Goal: Task Accomplishment & Management: Use online tool/utility

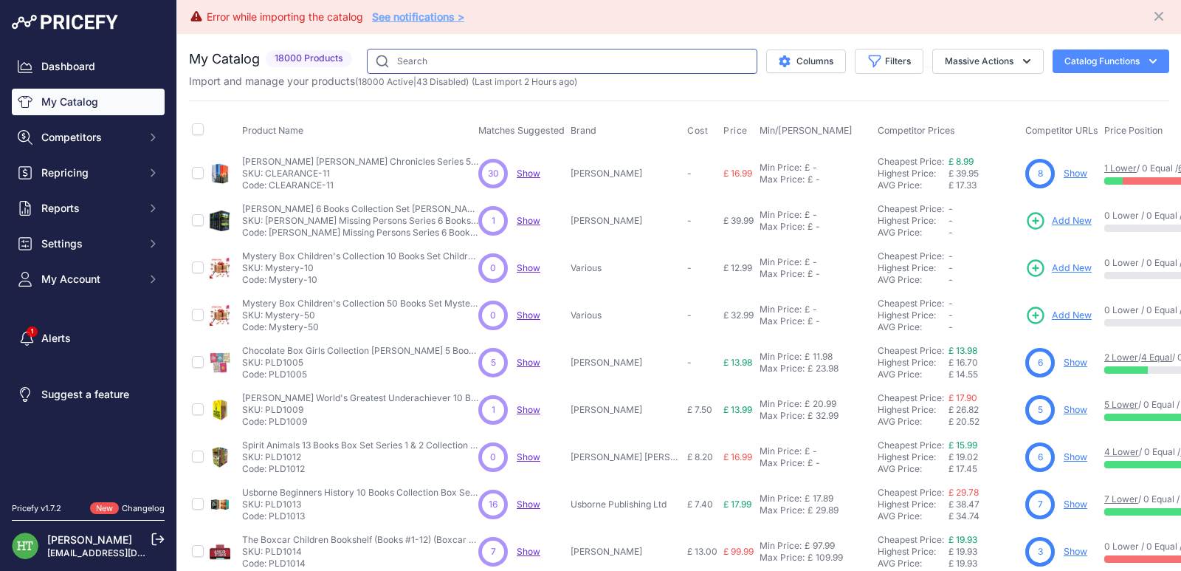
click at [495, 71] on input "text" at bounding box center [562, 61] width 391 height 25
paste input "[PERSON_NAME]"
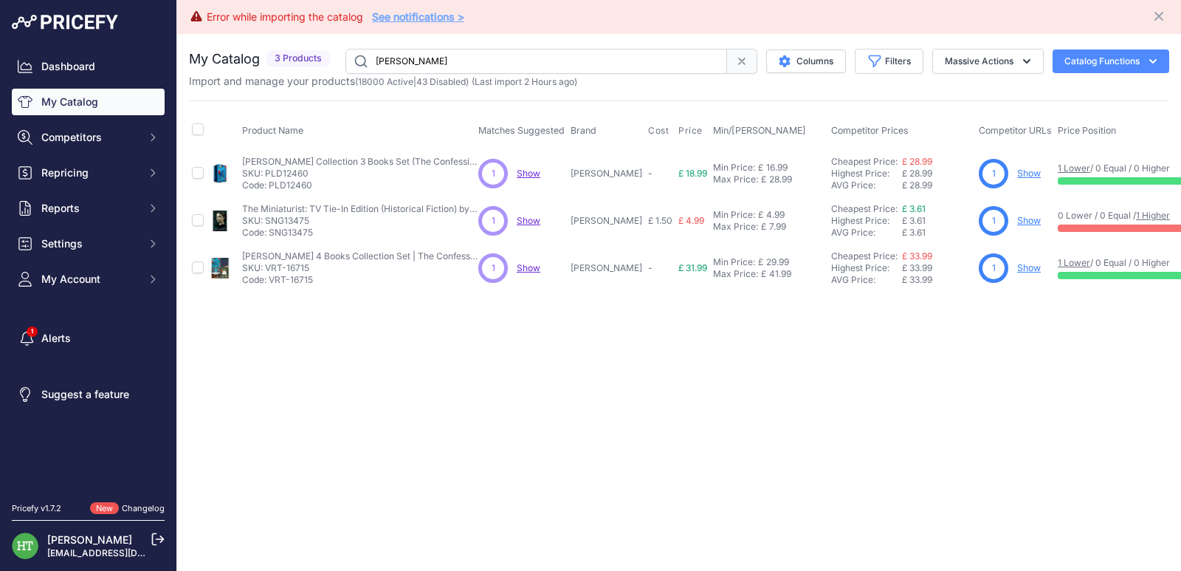
click at [498, 54] on input "[PERSON_NAME]" at bounding box center [537, 61] width 382 height 25
paste input "[PERSON_NAME]"
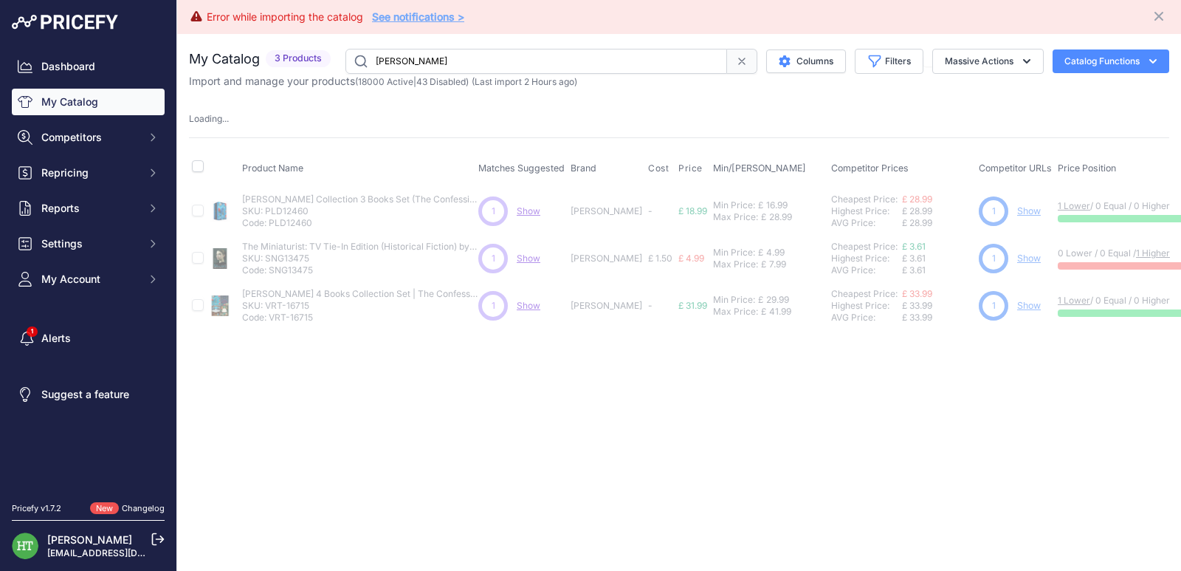
click at [1020, 309] on link "Show" at bounding box center [1029, 305] width 24 height 11
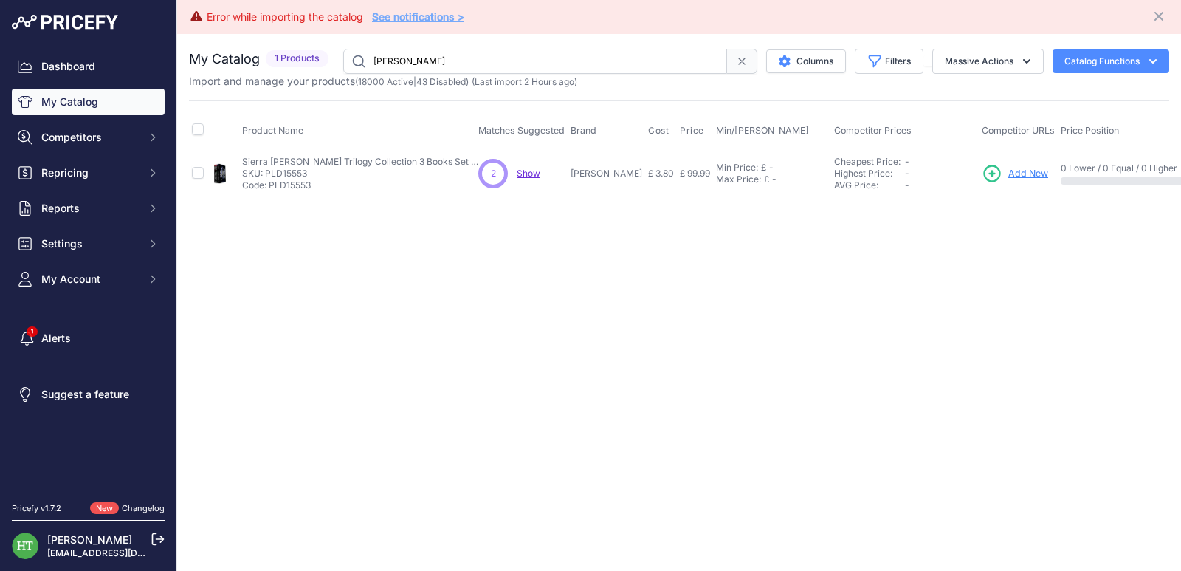
click at [476, 59] on input "[PERSON_NAME]" at bounding box center [535, 61] width 384 height 25
paste input "Tom Wild"
click at [476, 59] on input "Tom Wilde" at bounding box center [535, 61] width 384 height 25
click at [520, 61] on input "Tom Wilde" at bounding box center [535, 61] width 384 height 25
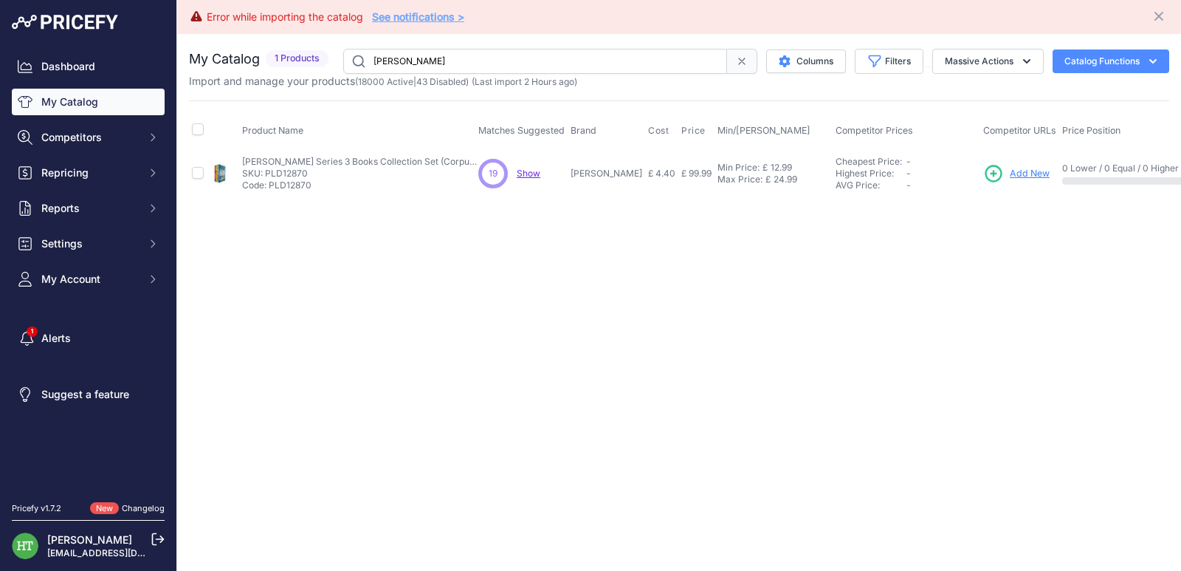
click at [520, 61] on input "Tom Wilde" at bounding box center [535, 61] width 384 height 25
click at [475, 64] on input "Tom Wilde" at bounding box center [535, 61] width 384 height 25
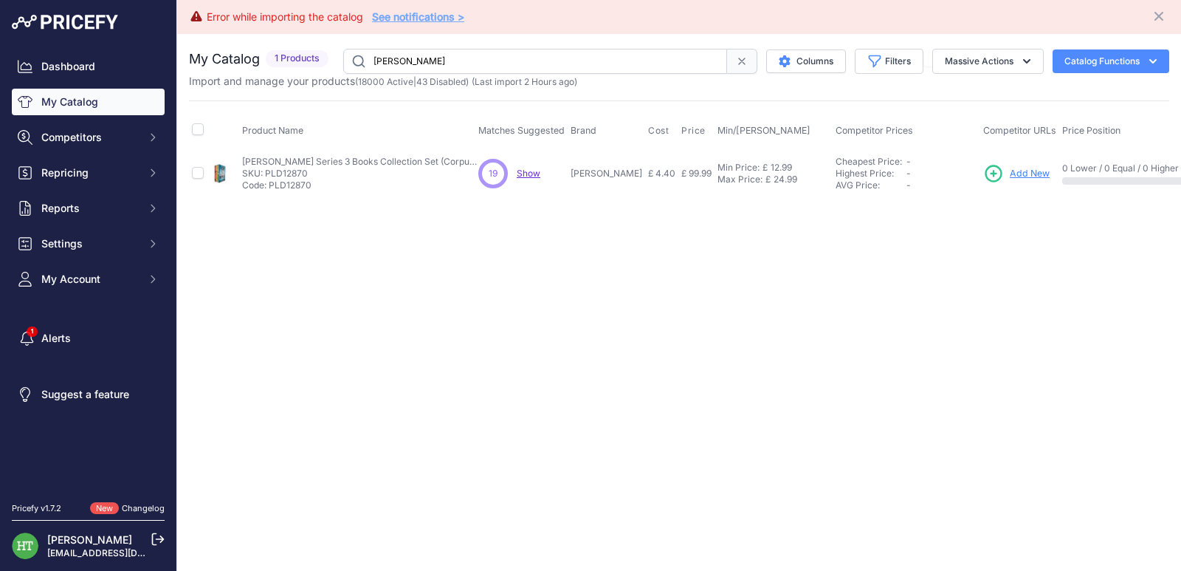
paste input "Dirty Vegan"
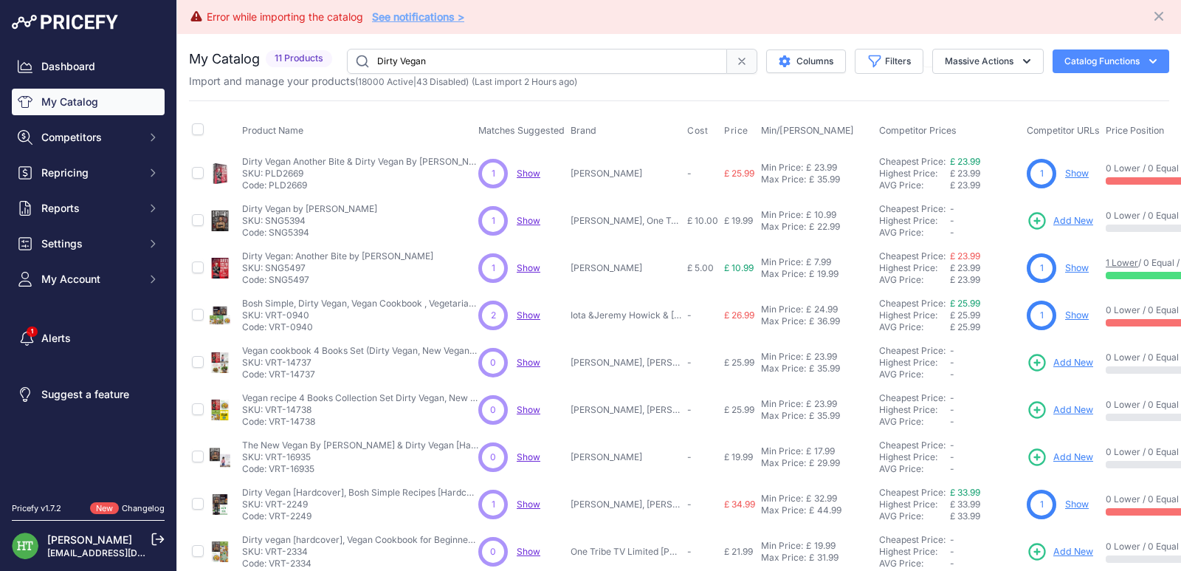
click at [498, 61] on input "Dirty Vegan" at bounding box center [537, 61] width 380 height 25
paste input "Fast and Easy"
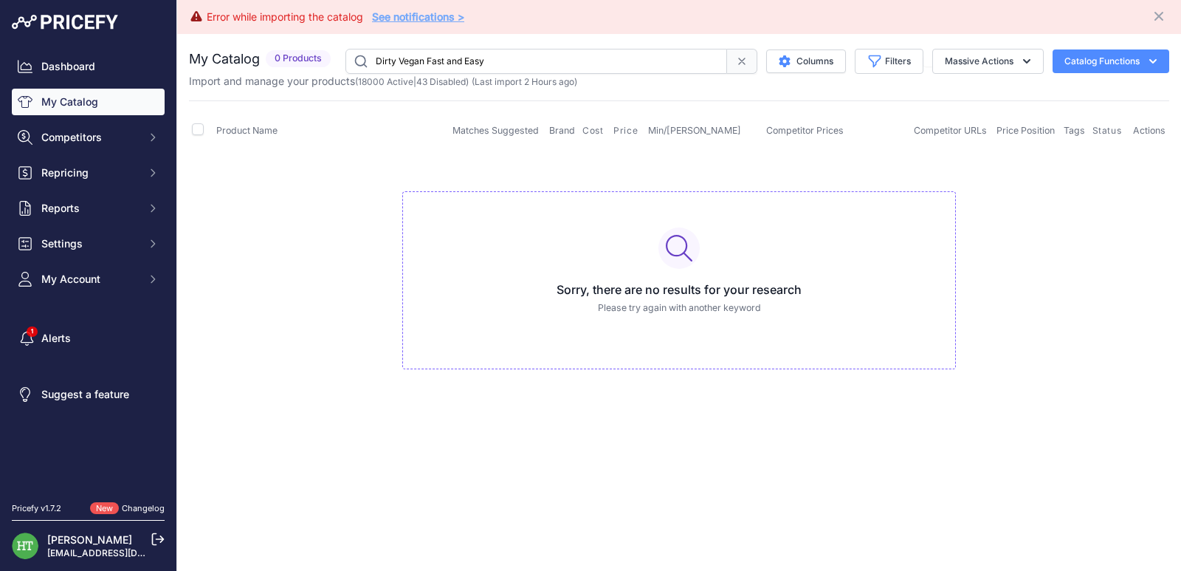
click at [575, 72] on input "Dirty Vegan Fast and Easy" at bounding box center [537, 61] width 382 height 25
click at [521, 50] on input "Dirty Vegan Fast and Easy" at bounding box center [537, 61] width 382 height 25
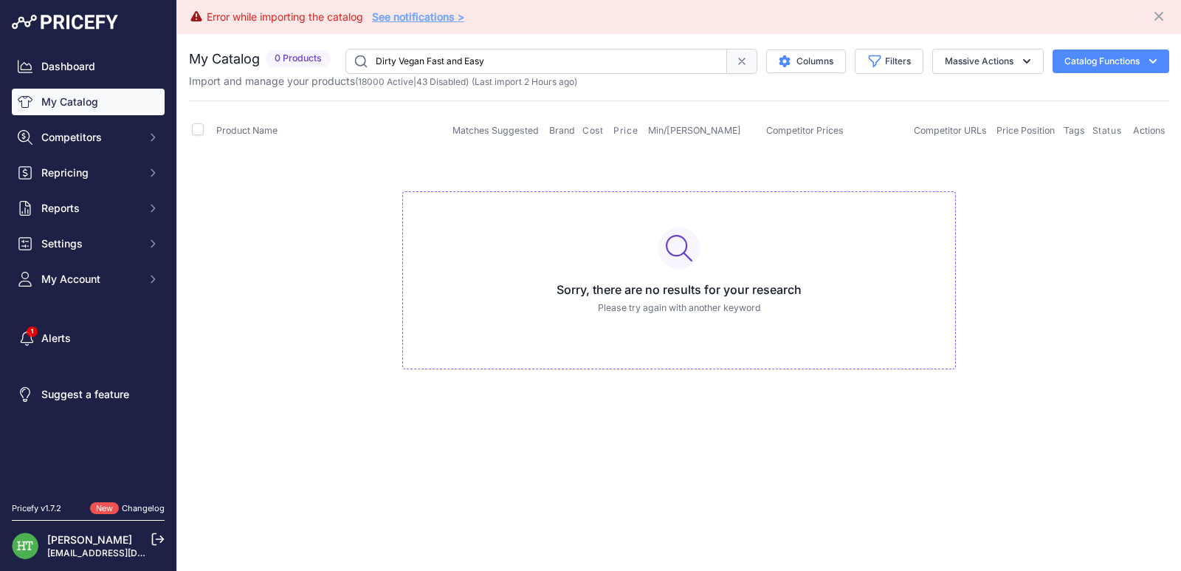
click at [521, 50] on input "Dirty Vegan Fast and Easy" at bounding box center [537, 61] width 382 height 25
paste input "His Dark Materials"
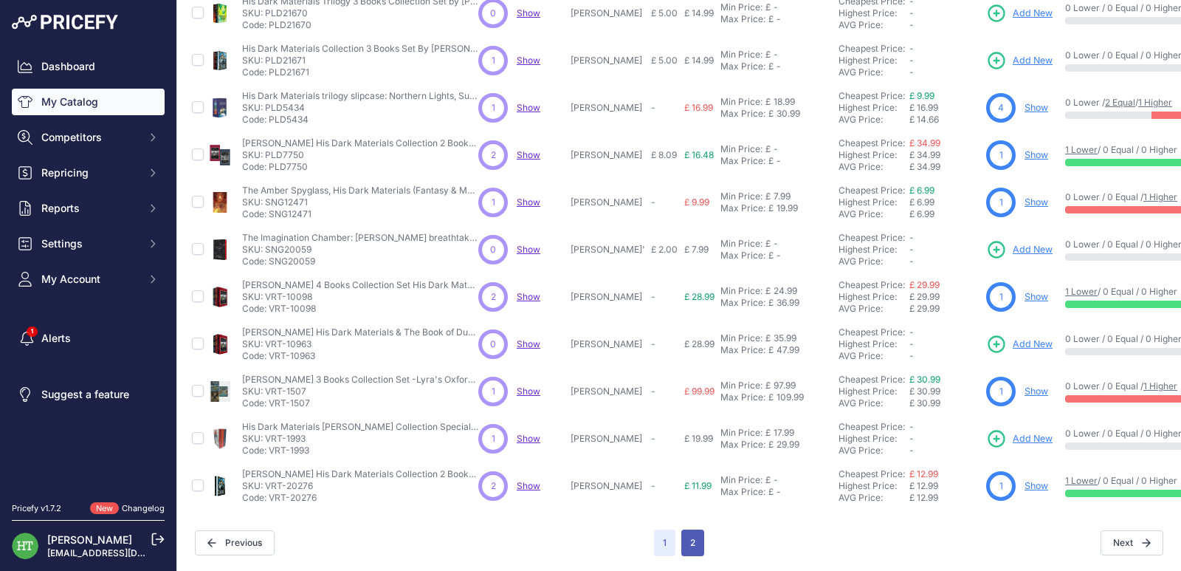
click at [682, 535] on button "2" at bounding box center [693, 542] width 23 height 27
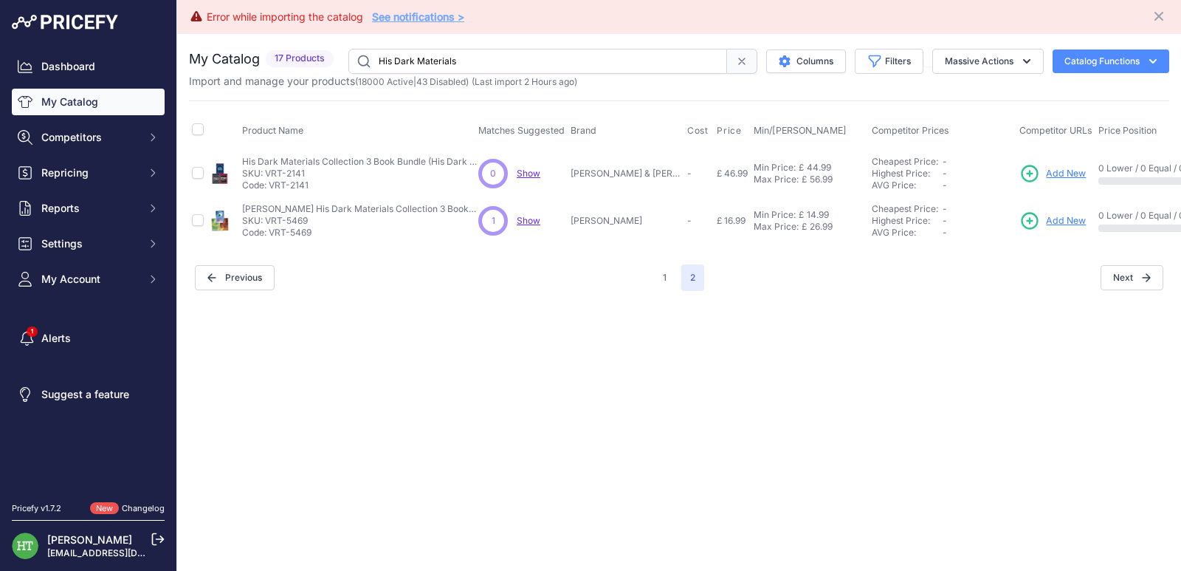
click at [479, 58] on input "His Dark Materials" at bounding box center [538, 61] width 379 height 25
paste input "Black Clover"
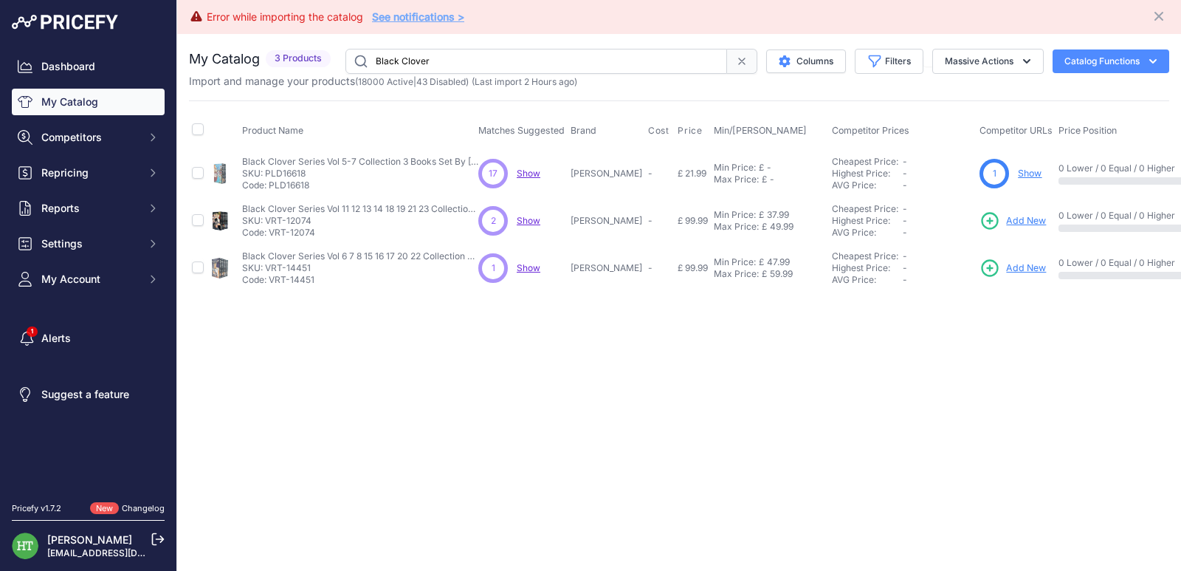
click at [1018, 174] on link "Show" at bounding box center [1030, 173] width 24 height 11
click at [549, 56] on input "Black Clover" at bounding box center [537, 61] width 382 height 25
paste input "SNG11373"
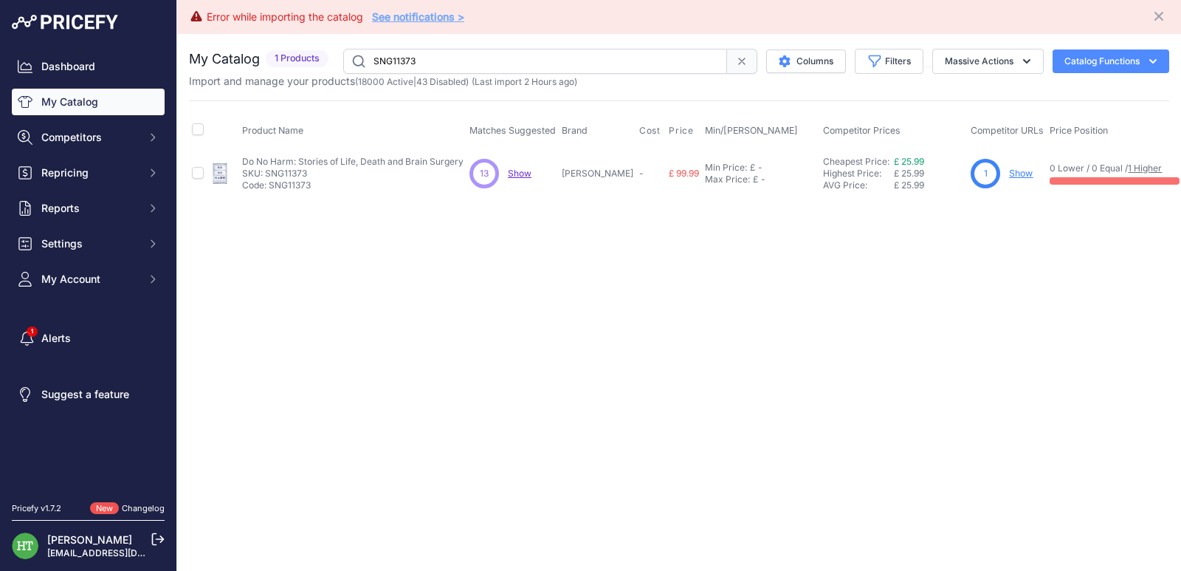
click at [1009, 171] on link "Show" at bounding box center [1021, 173] width 24 height 11
click at [1011, 172] on link "Show" at bounding box center [1021, 173] width 24 height 11
click at [565, 63] on input "SNG11373" at bounding box center [535, 61] width 384 height 25
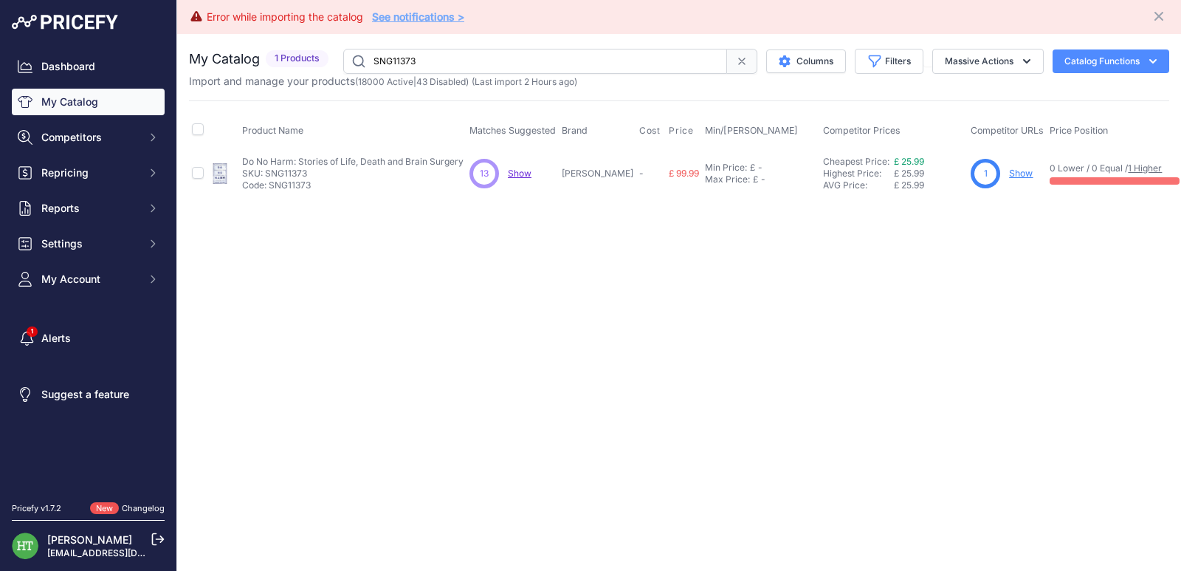
paste input "Fat Burner Smoothies"
type input "Fat Burner Smoothies"
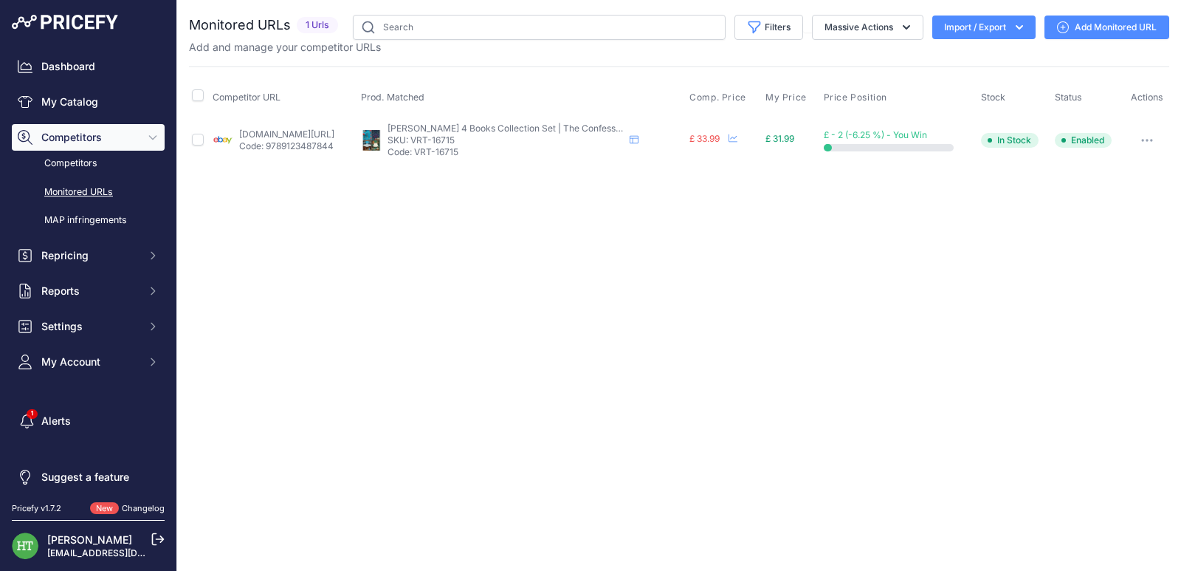
click at [1153, 139] on icon "button" at bounding box center [1148, 140] width 12 height 3
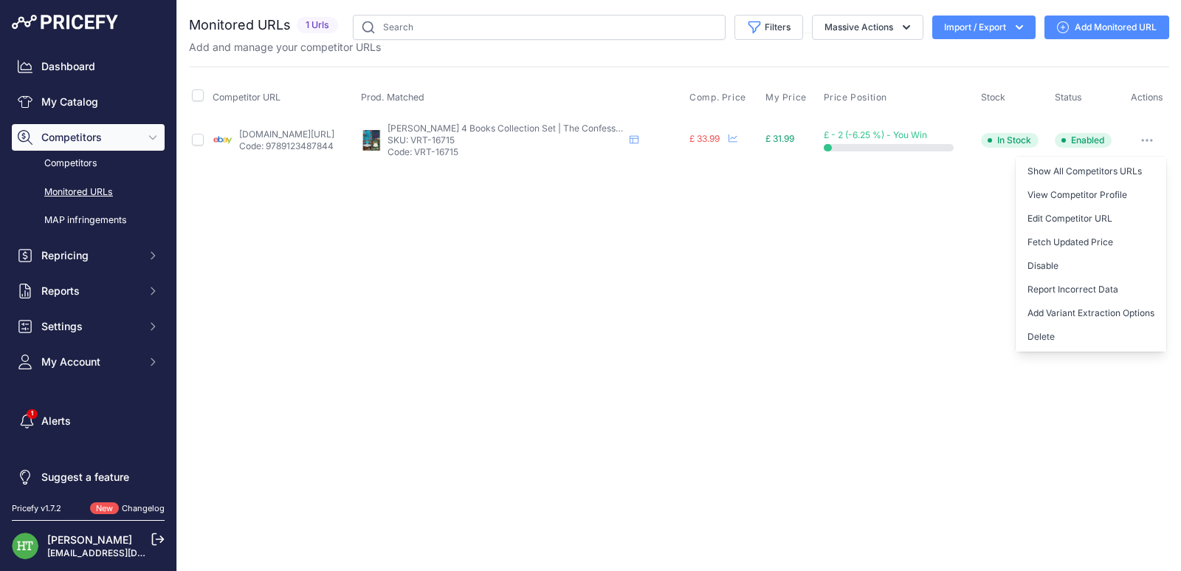
click at [1042, 343] on button "Delete" at bounding box center [1091, 337] width 151 height 24
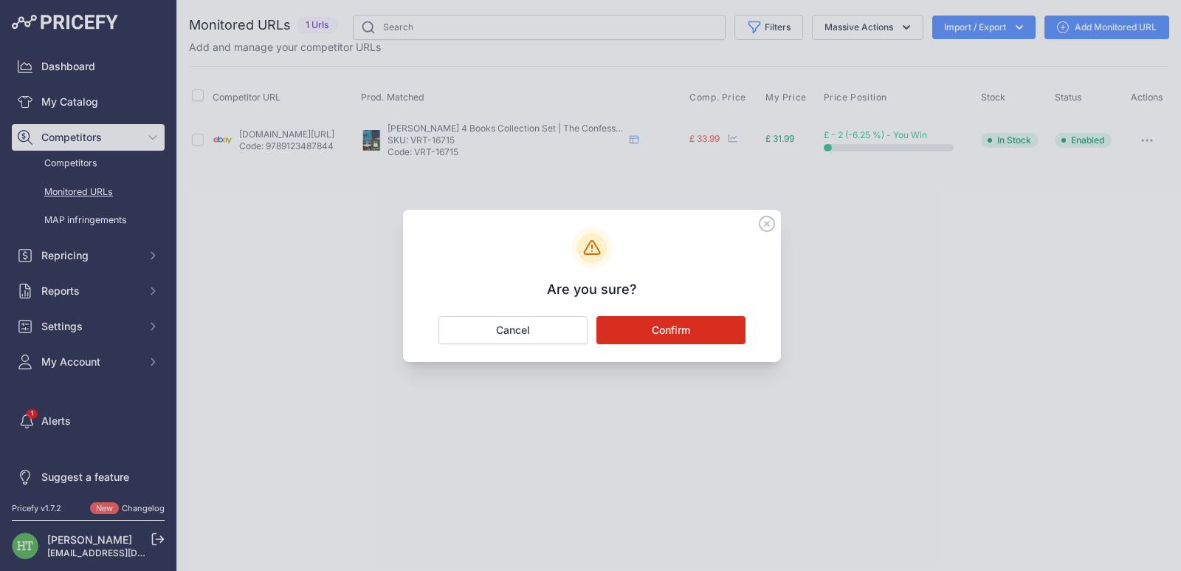
click at [665, 329] on button "Confirm" at bounding box center [671, 330] width 149 height 28
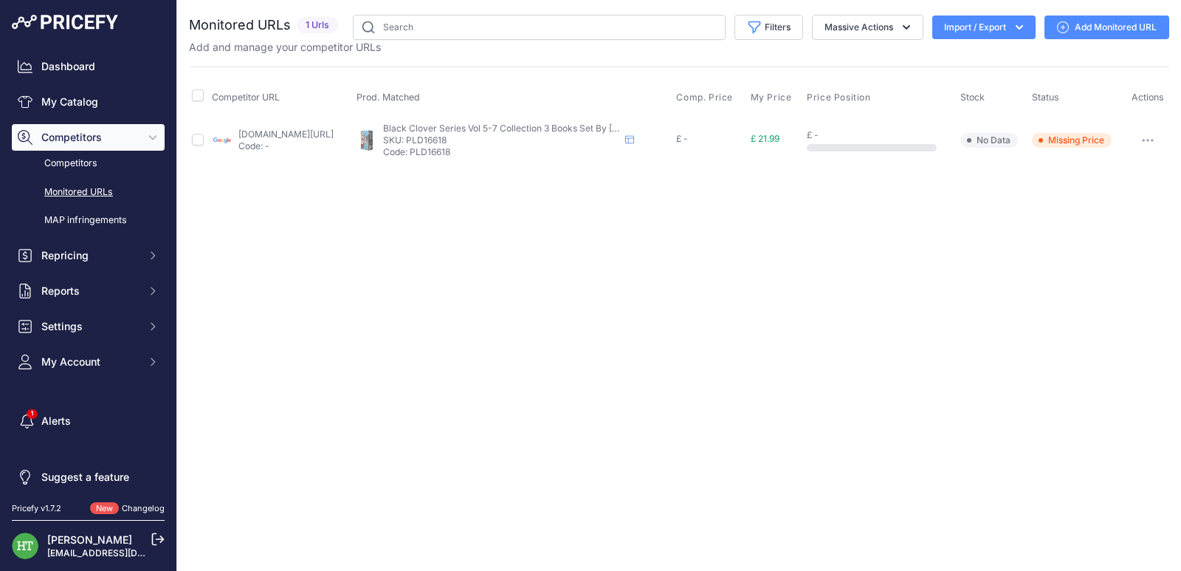
click at [1152, 147] on button "button" at bounding box center [1148, 140] width 30 height 21
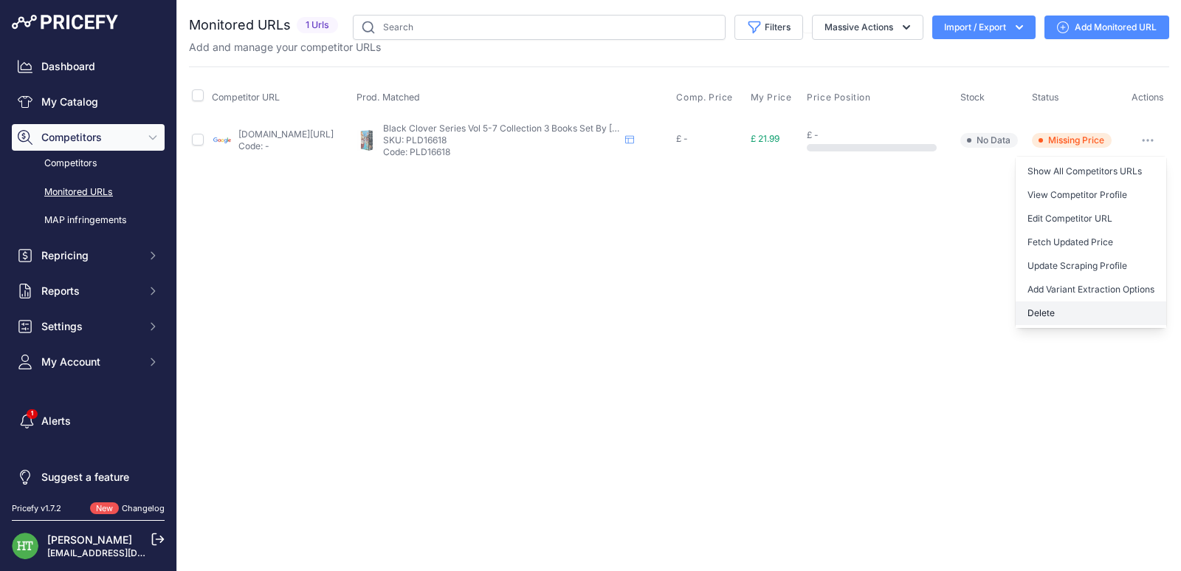
drag, startPoint x: 1032, startPoint y: 316, endPoint x: 793, endPoint y: 269, distance: 243.9
click at [1032, 315] on button "Delete" at bounding box center [1091, 313] width 151 height 24
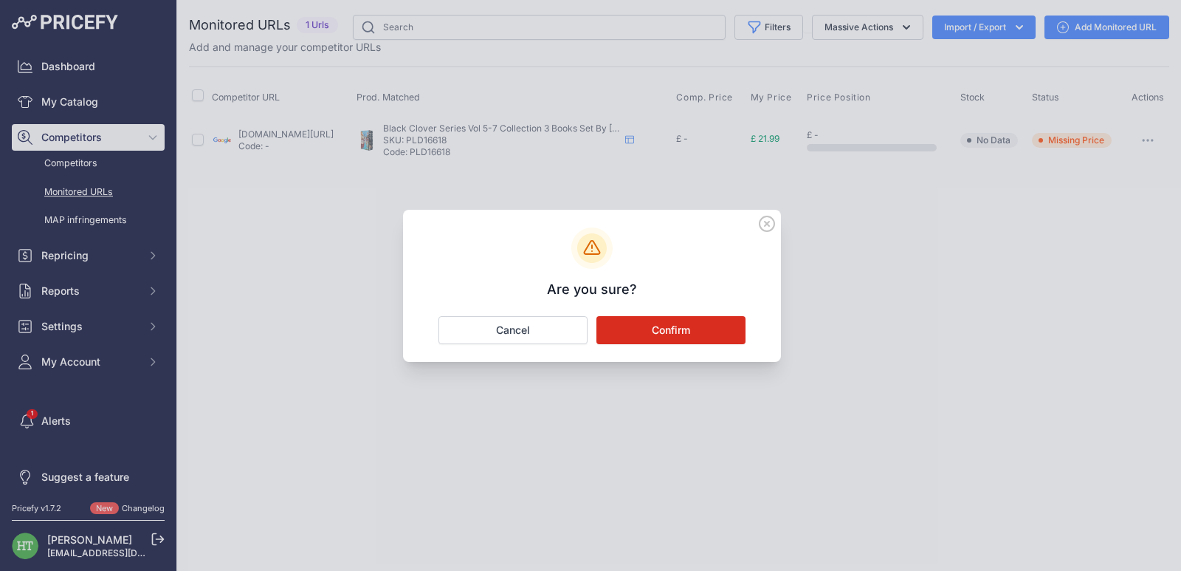
click at [715, 330] on button "Confirm" at bounding box center [671, 330] width 149 height 28
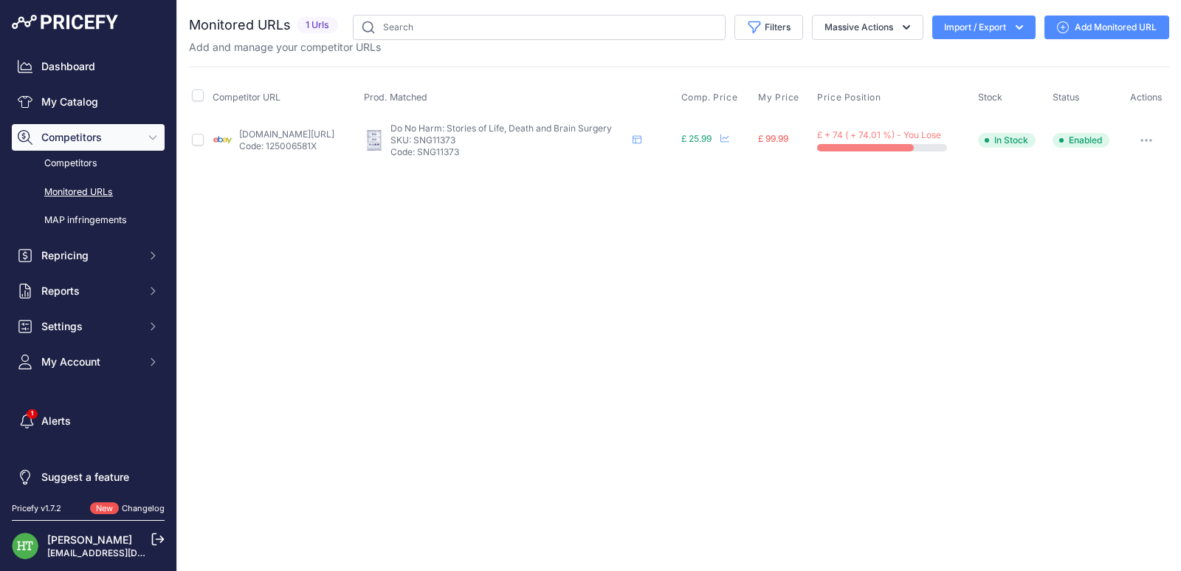
click at [1147, 142] on button "button" at bounding box center [1147, 140] width 30 height 21
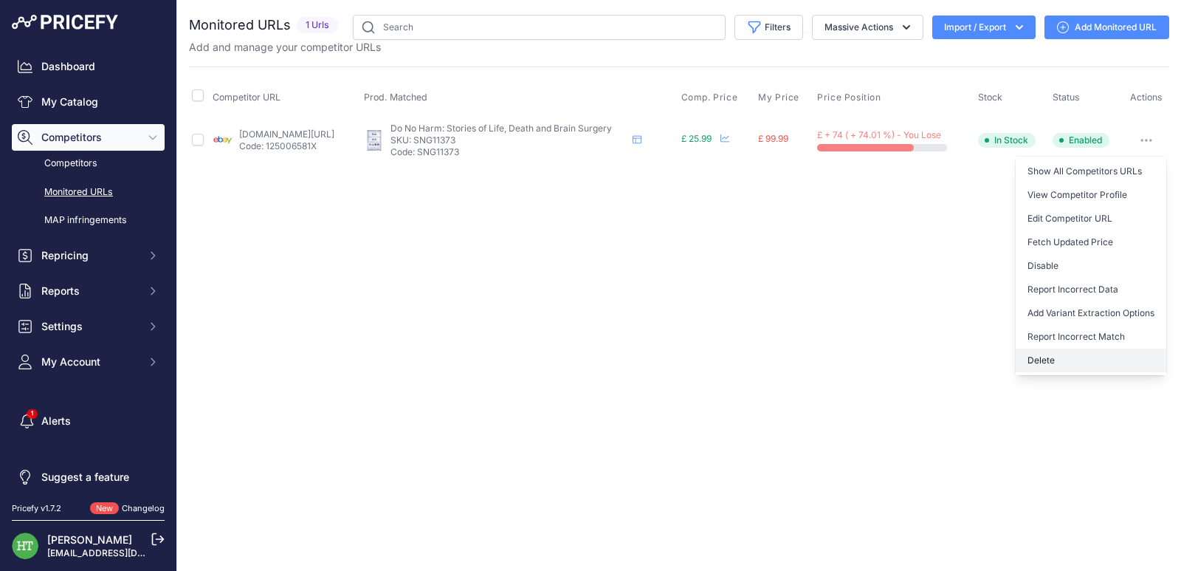
click at [1038, 363] on button "Delete" at bounding box center [1091, 361] width 151 height 24
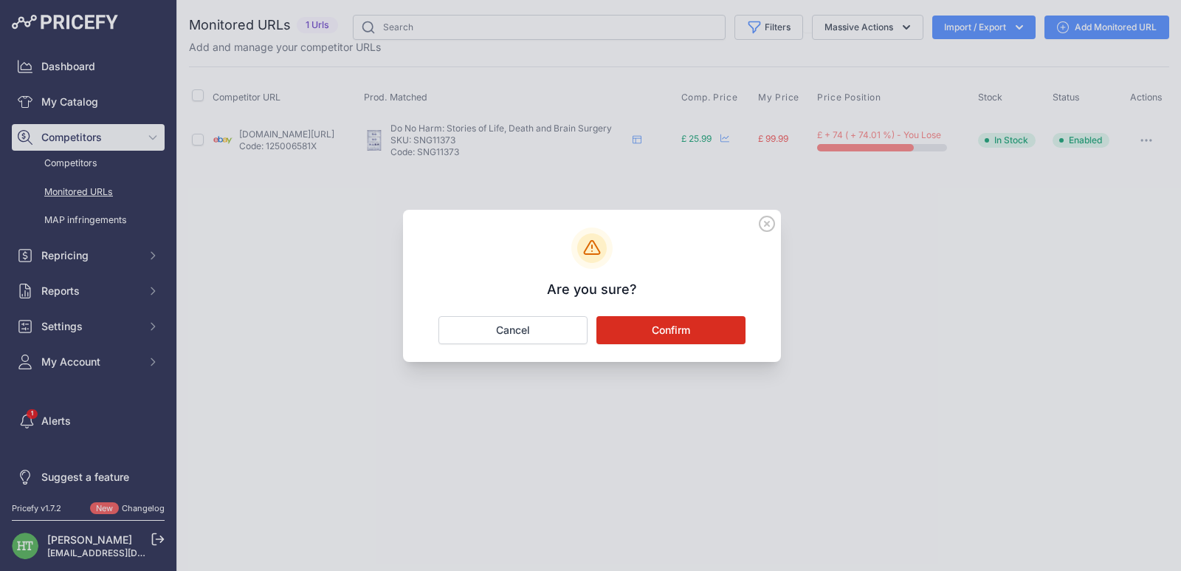
click at [694, 333] on button "Confirm" at bounding box center [671, 330] width 149 height 28
